Goal: Task Accomplishment & Management: Use online tool/utility

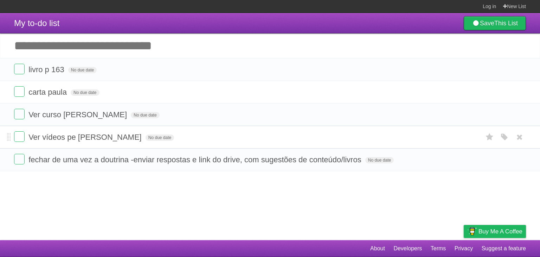
click at [205, 145] on ul "livro p 163 No due date White Red Blue Green Purple Orange carta paula No due d…" at bounding box center [270, 114] width 540 height 113
click at [205, 145] on li "Ver vídeos pe Luiz Fernando No due date White Red Blue Green Purple Orange" at bounding box center [270, 137] width 540 height 23
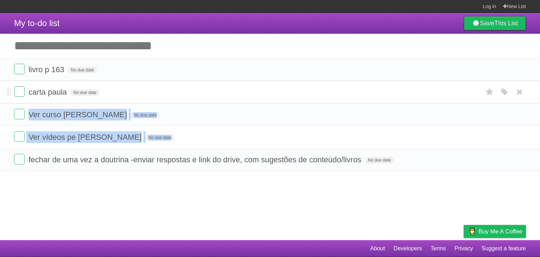
drag, startPoint x: 205, startPoint y: 145, endPoint x: 187, endPoint y: 101, distance: 47.5
click at [187, 101] on ul "livro p 163 No due date White Red Blue Green Purple Orange carta paula No due d…" at bounding box center [270, 114] width 540 height 113
click at [187, 101] on li "carta paula No due date White Red Blue Green Purple Orange" at bounding box center [270, 92] width 540 height 23
